Goal: Task Accomplishment & Management: Use online tool/utility

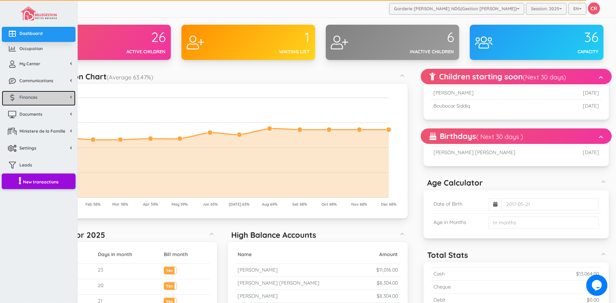
click at [33, 95] on span "Finances" at bounding box center [28, 97] width 18 height 6
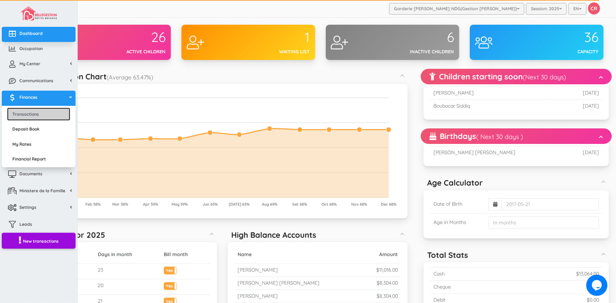
click at [37, 115] on link "Transactions" at bounding box center [38, 114] width 63 height 13
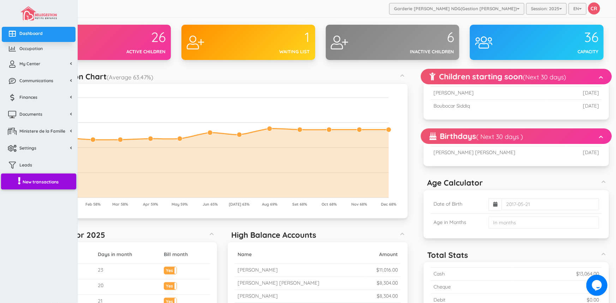
click at [33, 182] on span "New transactions" at bounding box center [41, 182] width 36 height 6
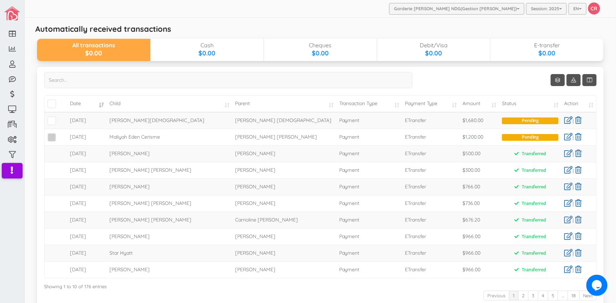
click at [52, 138] on span at bounding box center [51, 137] width 9 height 9
click at [60, 134] on input "checkbox" at bounding box center [60, 134] width 0 height 0
click at [50, 121] on span at bounding box center [51, 120] width 9 height 9
click at [60, 118] on input "checkbox" at bounding box center [60, 118] width 0 height 0
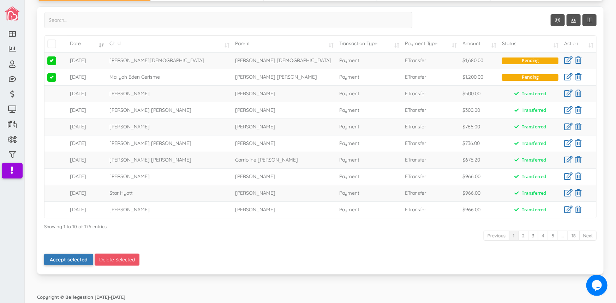
click at [77, 261] on button "Accept selected" at bounding box center [68, 259] width 49 height 11
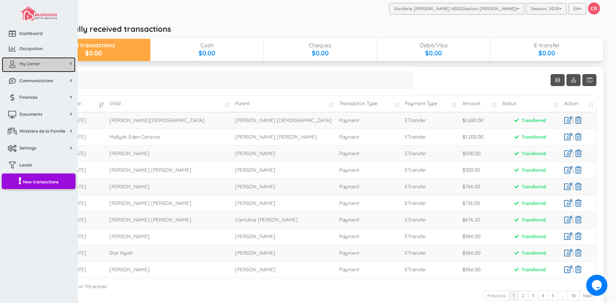
click at [32, 67] on link "My Center" at bounding box center [39, 64] width 74 height 15
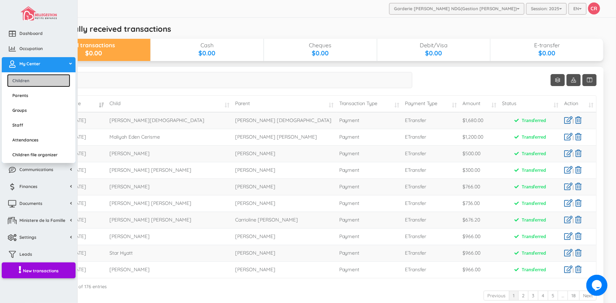
click at [30, 84] on link "Children" at bounding box center [38, 80] width 63 height 13
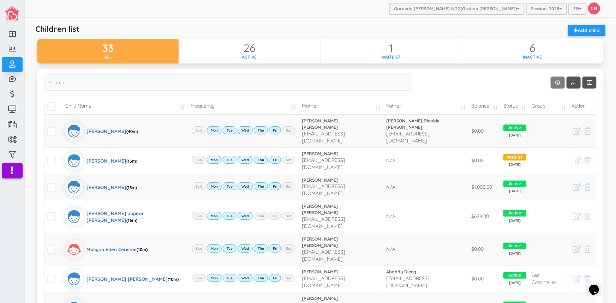
click at [551, 84] on link "Show 10 rows" at bounding box center [558, 83] width 14 height 12
click at [548, 125] on link "50" at bounding box center [564, 123] width 54 height 11
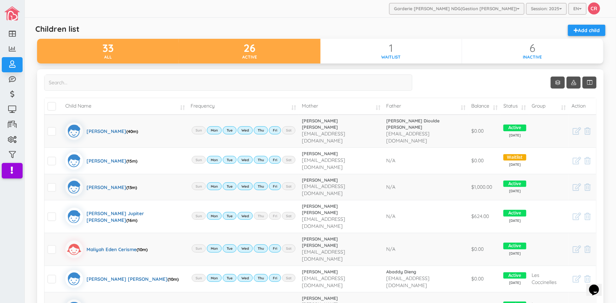
click at [286, 56] on div "Active" at bounding box center [250, 57] width 142 height 6
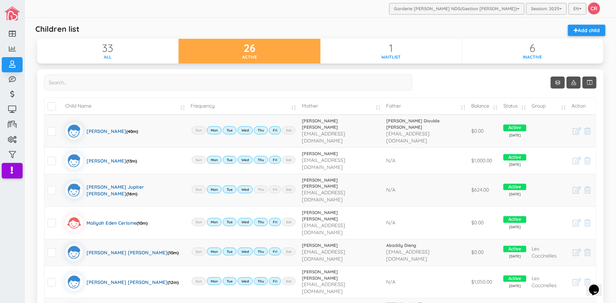
click at [491, 106] on td "Balance" at bounding box center [484, 106] width 32 height 17
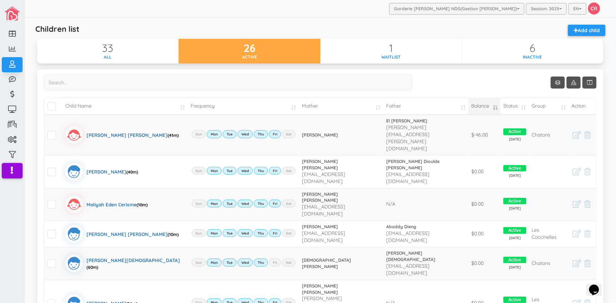
click at [491, 106] on td "Balance" at bounding box center [484, 106] width 32 height 17
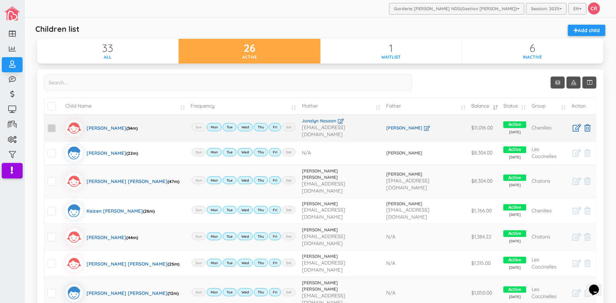
click at [51, 127] on span at bounding box center [51, 128] width 9 height 9
click at [60, 125] on input "checkbox" at bounding box center [60, 125] width 0 height 0
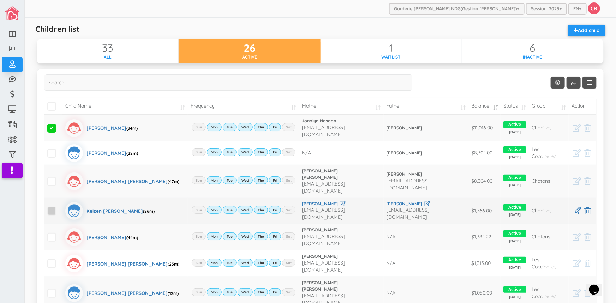
click at [51, 207] on span at bounding box center [51, 211] width 9 height 9
click at [60, 208] on input "checkbox" at bounding box center [60, 208] width 0 height 0
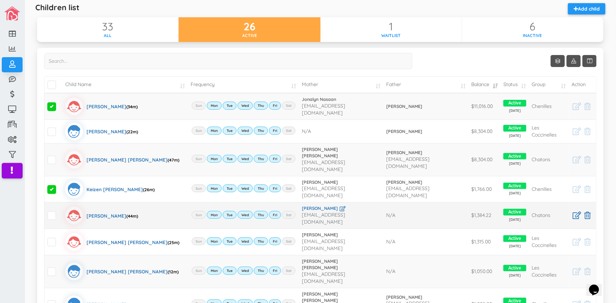
scroll to position [32, 0]
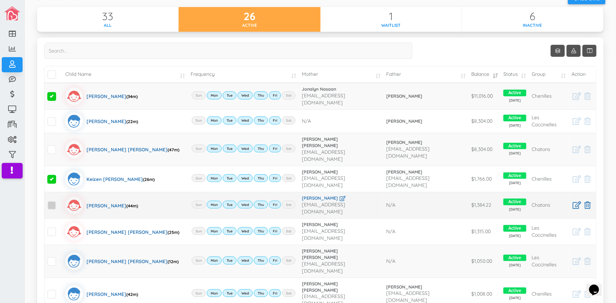
click at [50, 201] on span at bounding box center [51, 205] width 9 height 9
click at [60, 203] on input "checkbox" at bounding box center [60, 203] width 0 height 0
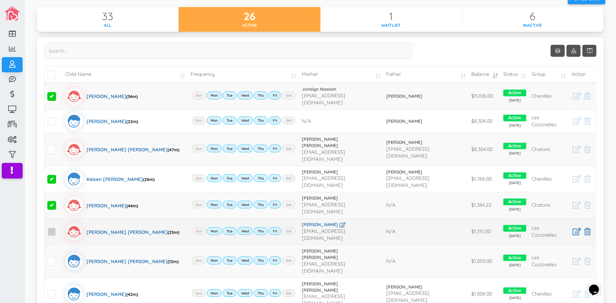
click at [50, 228] on span at bounding box center [51, 232] width 9 height 9
click at [60, 229] on input "checkbox" at bounding box center [60, 229] width 0 height 0
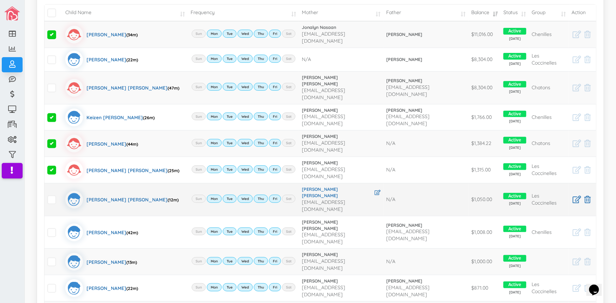
scroll to position [96, 0]
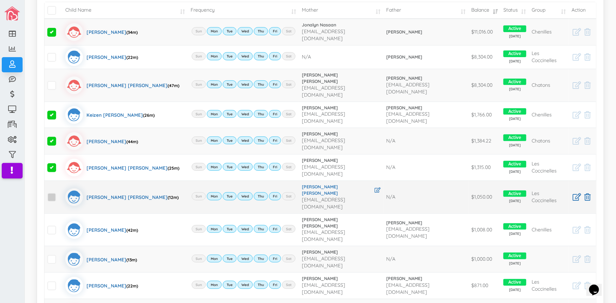
click at [50, 193] on span at bounding box center [51, 197] width 9 height 9
click at [60, 194] on input "checkbox" at bounding box center [60, 194] width 0 height 0
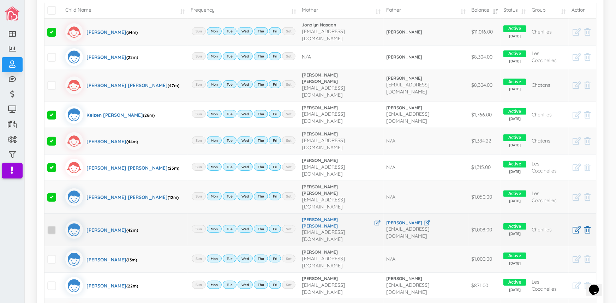
click at [53, 226] on span at bounding box center [51, 230] width 9 height 9
click at [60, 227] on input "checkbox" at bounding box center [60, 227] width 0 height 0
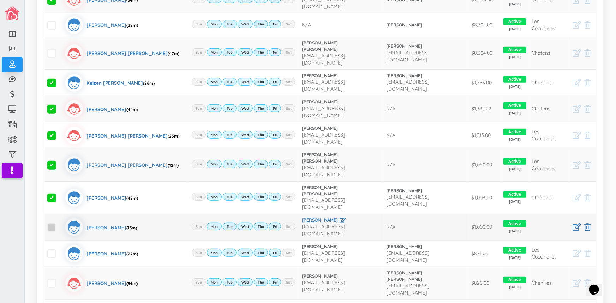
click at [51, 223] on span at bounding box center [51, 227] width 9 height 9
click at [60, 224] on input "checkbox" at bounding box center [60, 224] width 0 height 0
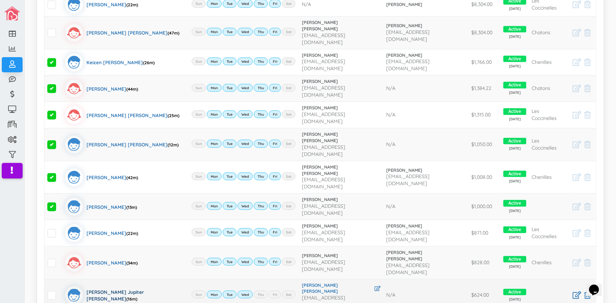
scroll to position [192, 0]
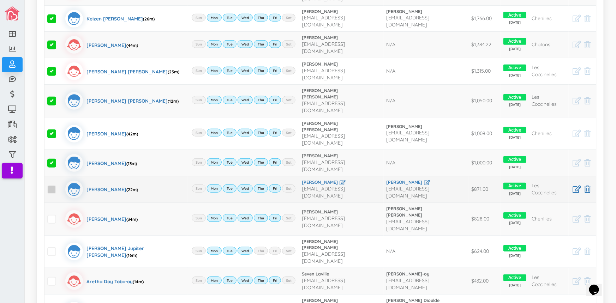
click at [50, 185] on span at bounding box center [51, 189] width 9 height 9
click at [60, 187] on input "checkbox" at bounding box center [60, 187] width 0 height 0
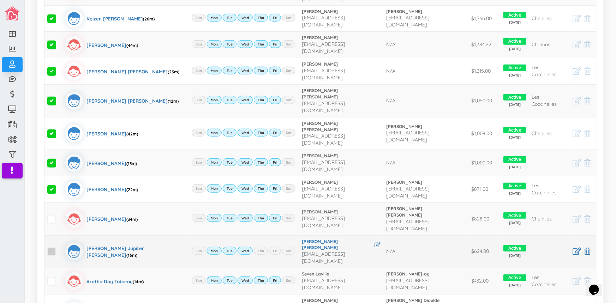
click at [52, 247] on span at bounding box center [51, 251] width 9 height 9
click at [60, 249] on input "checkbox" at bounding box center [60, 249] width 0 height 0
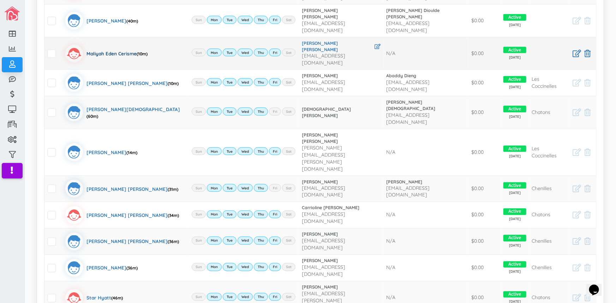
scroll to position [513, 0]
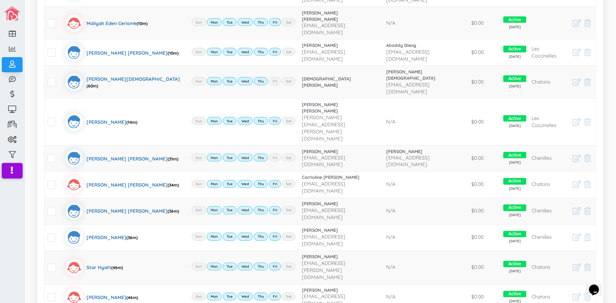
select select "1"
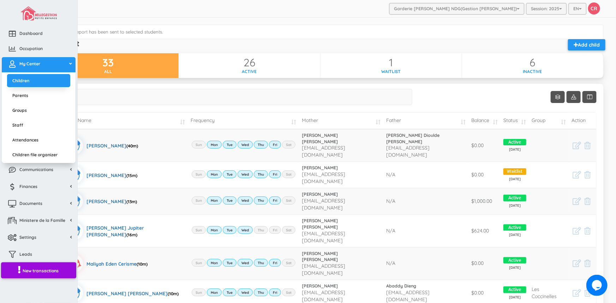
click at [37, 272] on span "New transactions" at bounding box center [41, 271] width 36 height 6
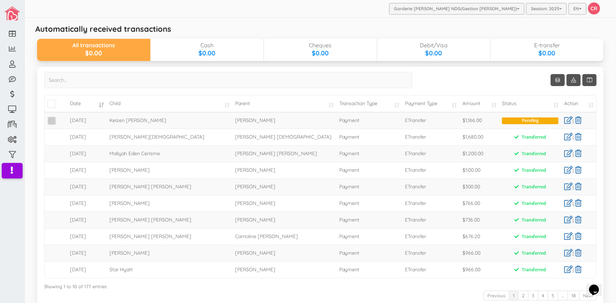
click at [52, 120] on span at bounding box center [51, 120] width 9 height 9
click at [60, 118] on input "checkbox" at bounding box center [60, 118] width 0 height 0
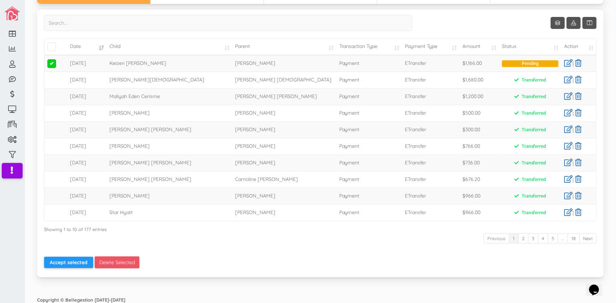
scroll to position [60, 0]
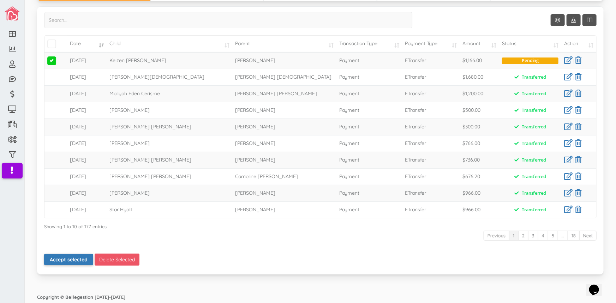
click at [64, 258] on button "Accept selected" at bounding box center [68, 259] width 49 height 11
